Goal: Find specific page/section: Find specific page/section

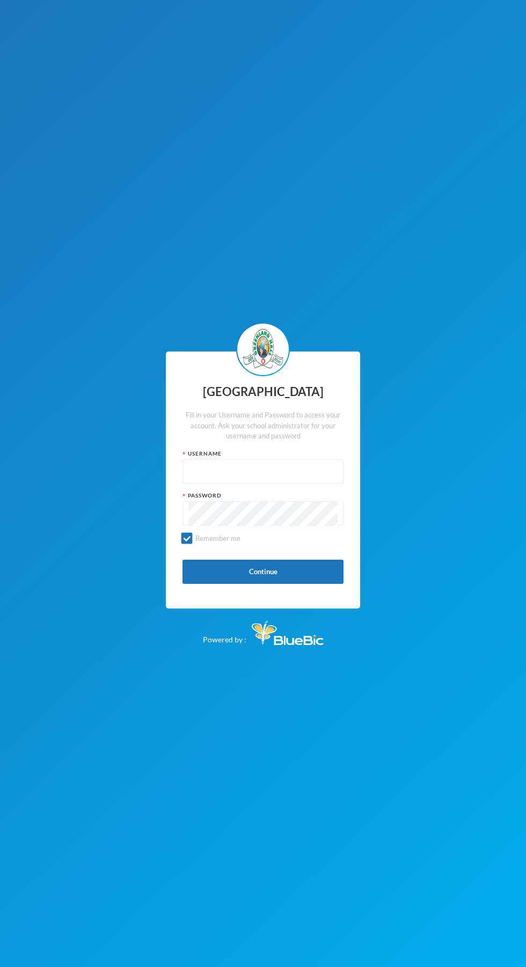
click at [271, 484] on input "text" at bounding box center [262, 472] width 149 height 24
type input "p-j21-102"
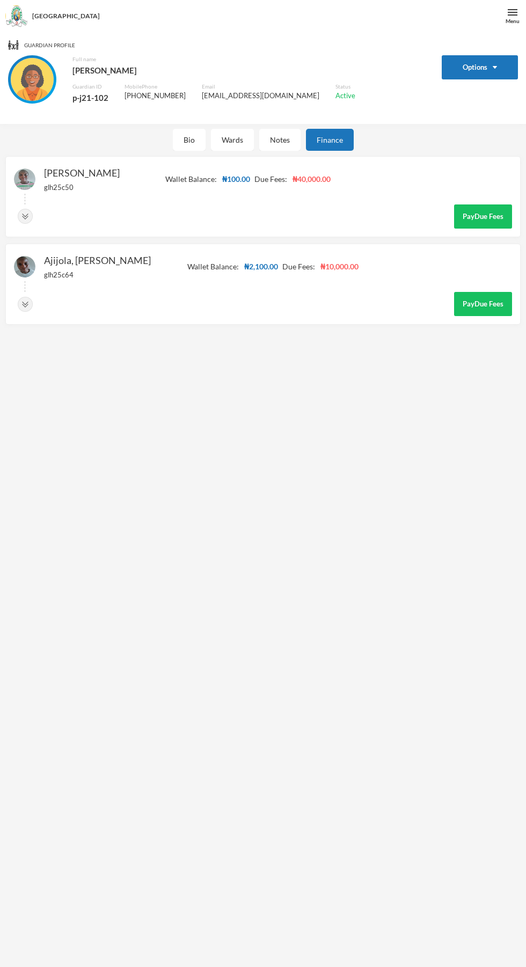
click at [495, 67] on img "button" at bounding box center [495, 67] width 4 height 3
click at [502, 75] on button "Options" at bounding box center [480, 67] width 77 height 24
click at [477, 67] on button "Options" at bounding box center [480, 67] width 77 height 24
click at [492, 69] on button "Options" at bounding box center [480, 67] width 77 height 24
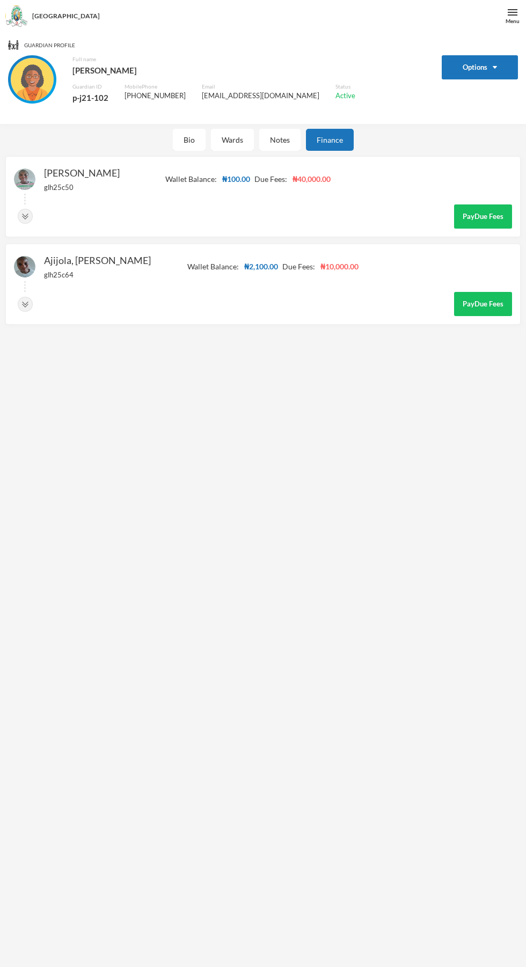
click at [491, 65] on button "Options" at bounding box center [480, 67] width 77 height 24
click at [280, 146] on div "Notes" at bounding box center [279, 140] width 41 height 22
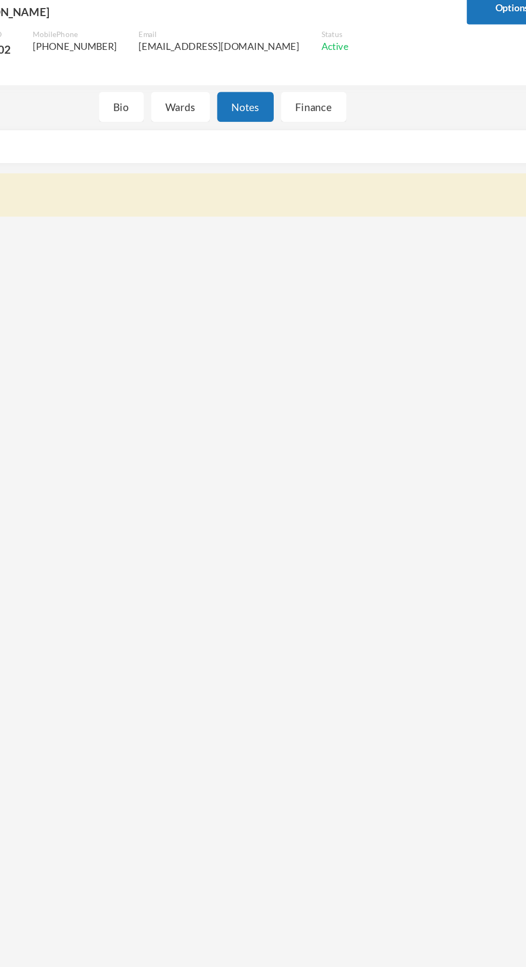
click at [233, 138] on div "Wards" at bounding box center [232, 140] width 43 height 22
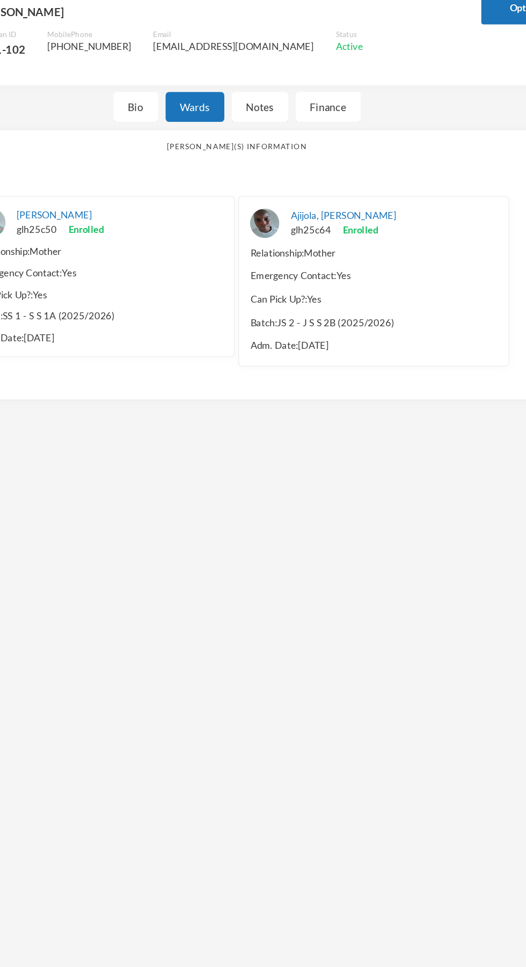
click at [175, 149] on div "Bio" at bounding box center [189, 140] width 33 height 22
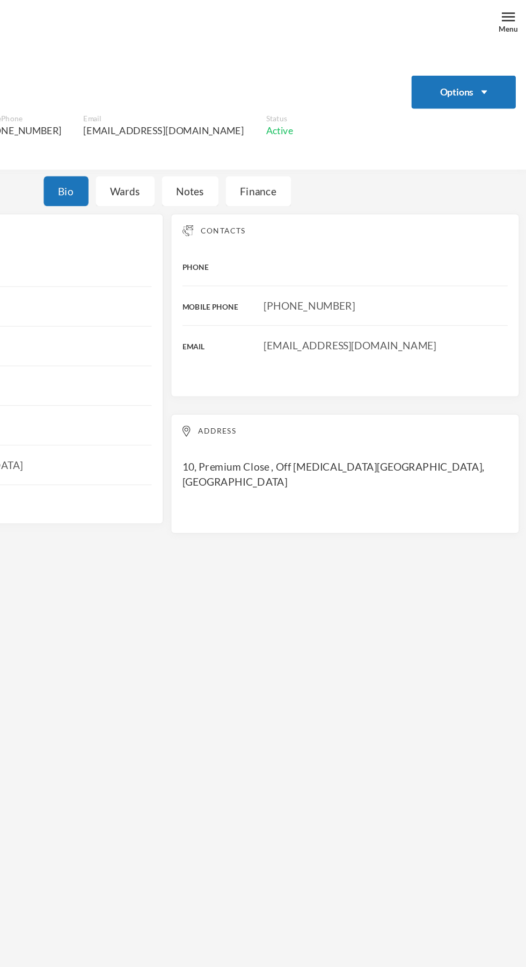
click at [484, 64] on button "Options" at bounding box center [480, 67] width 77 height 24
click at [437, 480] on div "Guardian Profile Options Full name Ajijola, Margaret Guardian ID p-j21-102 Mobi…" at bounding box center [263, 515] width 526 height 967
click at [513, 11] on img at bounding box center [513, 13] width 10 height 10
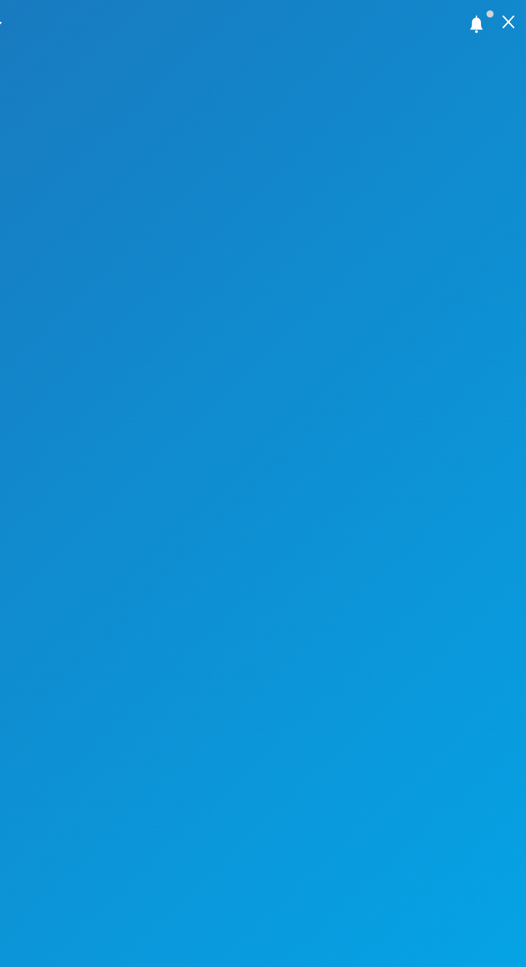
click at [508, 20] on img at bounding box center [513, 16] width 10 height 10
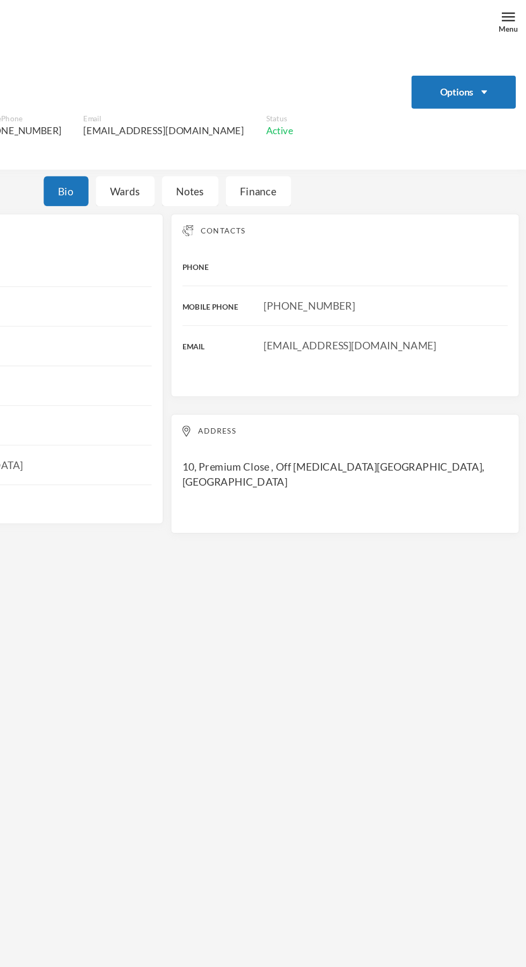
click at [504, 27] on div "Menu" at bounding box center [512, 16] width 27 height 32
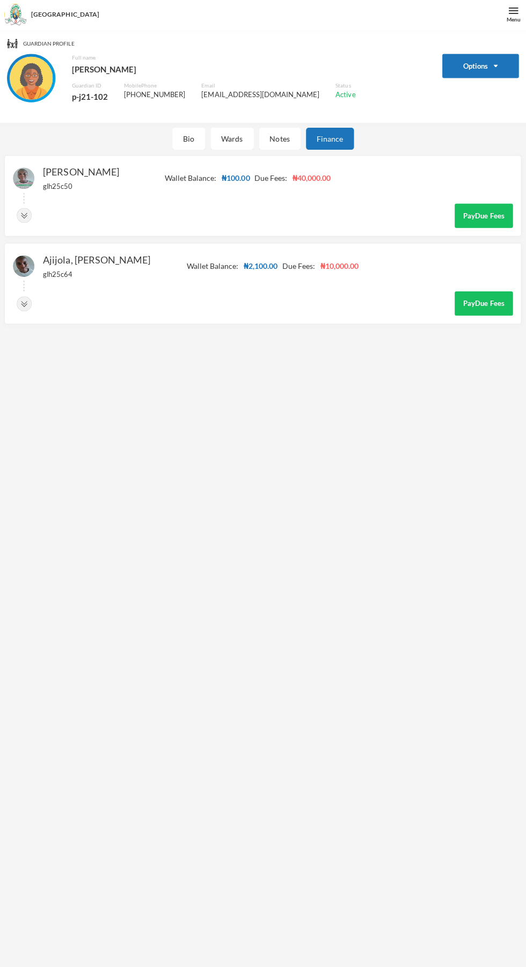
click at [276, 145] on div "Notes" at bounding box center [279, 140] width 41 height 22
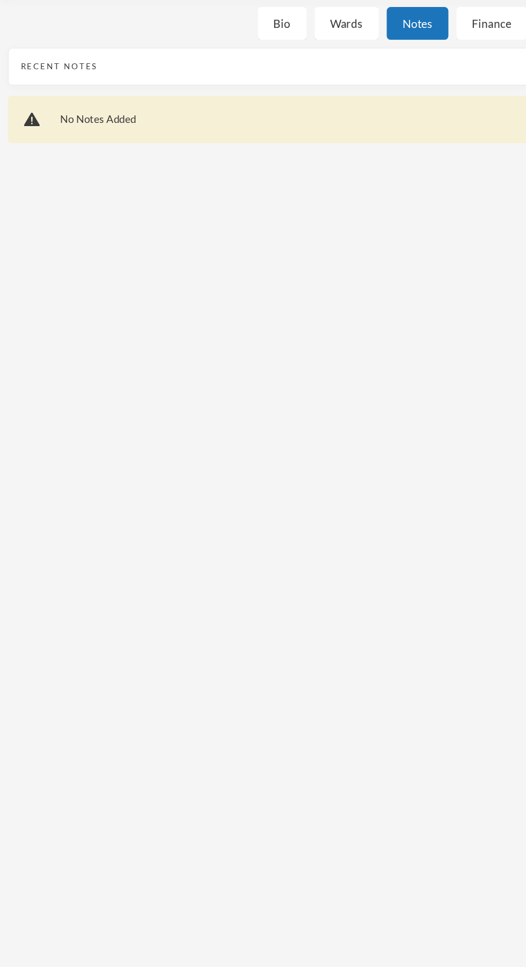
click at [231, 140] on div "Wards" at bounding box center [232, 140] width 43 height 22
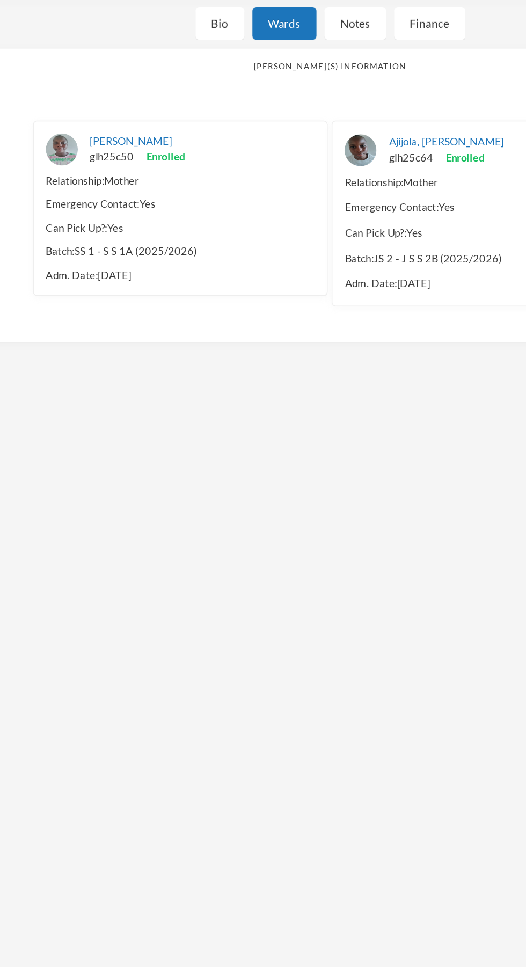
click at [189, 150] on div "Bio" at bounding box center [189, 140] width 33 height 22
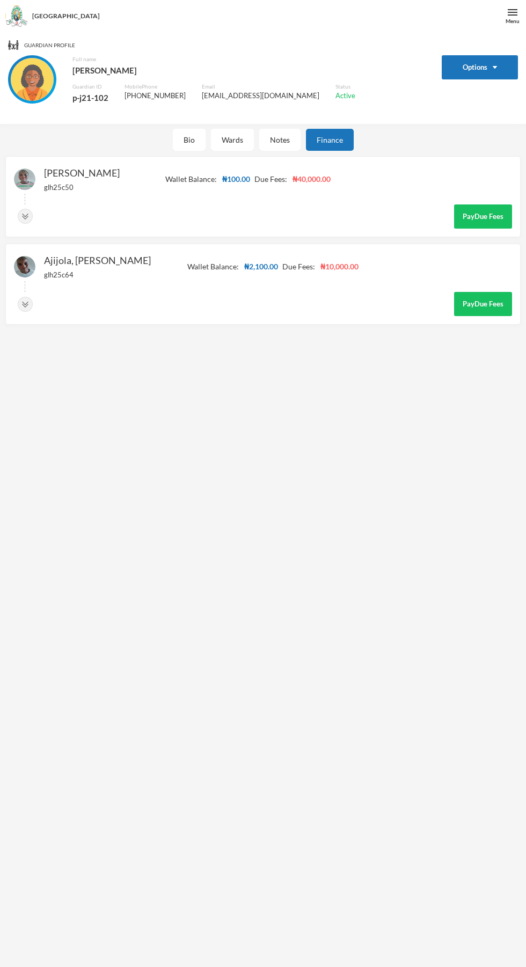
click at [495, 67] on img "button" at bounding box center [495, 67] width 4 height 3
click at [471, 65] on button "Options" at bounding box center [480, 67] width 77 height 24
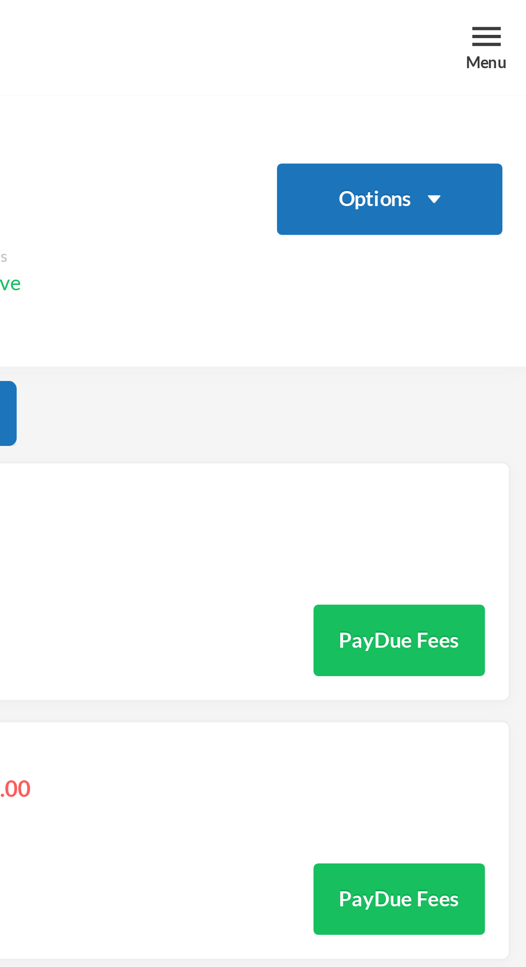
click at [498, 69] on button "Options" at bounding box center [480, 67] width 77 height 24
click at [489, 70] on button "Options" at bounding box center [480, 67] width 77 height 24
click at [490, 74] on button "Options" at bounding box center [480, 67] width 77 height 24
click at [489, 66] on button "Options" at bounding box center [480, 67] width 77 height 24
click at [517, 17] on div "Menu" at bounding box center [513, 21] width 14 height 8
